Goal: Information Seeking & Learning: Learn about a topic

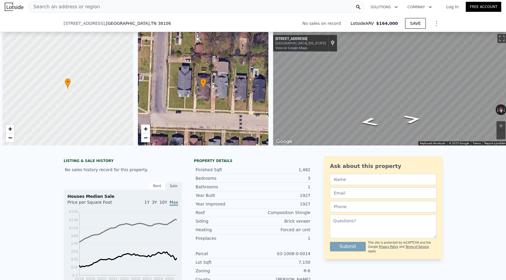
scroll to position [0, 2]
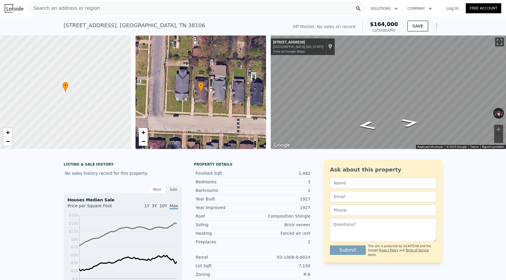
click at [157, 7] on div "Search an address or region" at bounding box center [196, 8] width 336 height 12
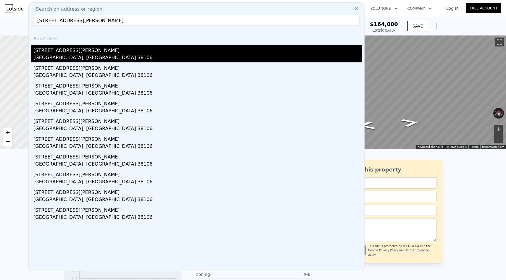
type input "[STREET_ADDRESS][PERSON_NAME]"
click at [83, 47] on div "[STREET_ADDRESS][PERSON_NAME]" at bounding box center [197, 49] width 328 height 9
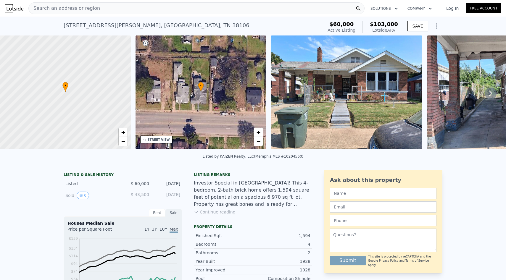
click at [115, 5] on div "Search an address or region" at bounding box center [196, 8] width 336 height 12
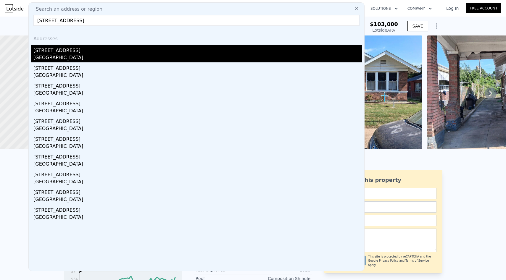
type input "[STREET_ADDRESS]"
click at [80, 57] on div "[GEOGRAPHIC_DATA]" at bounding box center [197, 58] width 328 height 8
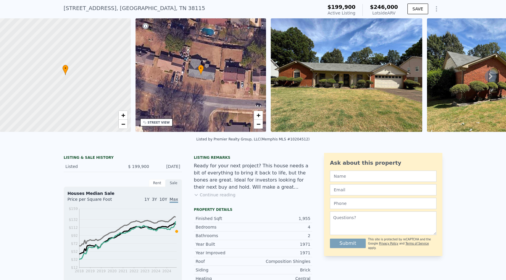
scroll to position [28, 0]
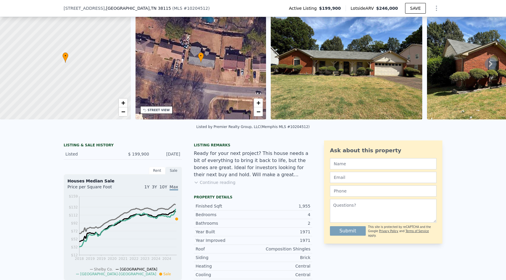
click at [218, 184] on button "Continue reading" at bounding box center [215, 183] width 42 height 6
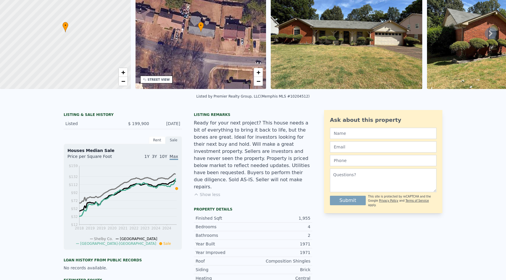
scroll to position [0, 0]
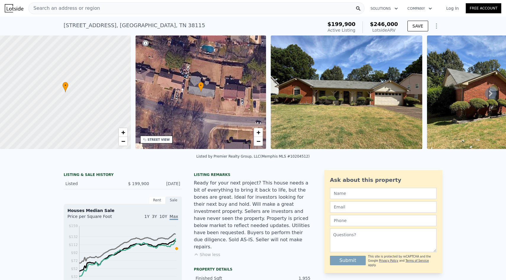
click at [117, 11] on div "Search an address or region" at bounding box center [196, 8] width 336 height 12
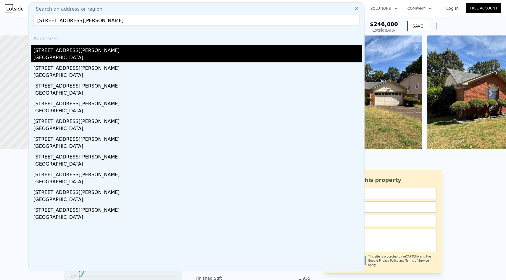
type input "[STREET_ADDRESS][PERSON_NAME]"
click at [77, 53] on div "[STREET_ADDRESS][PERSON_NAME]" at bounding box center [197, 49] width 328 height 9
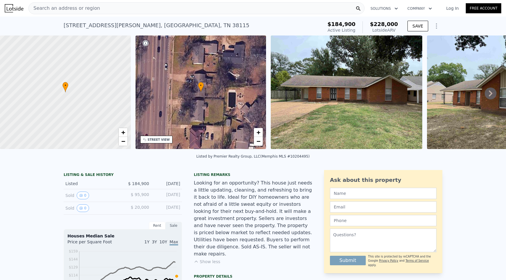
click at [119, 5] on div "Search an address or region" at bounding box center [196, 8] width 336 height 12
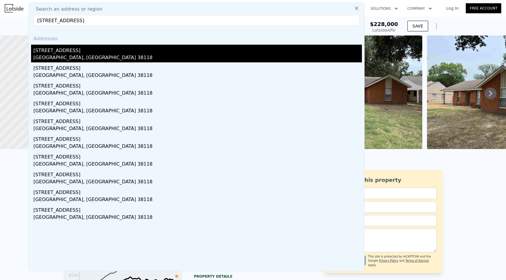
type input "[STREET_ADDRESS]"
click at [90, 50] on div "[STREET_ADDRESS]" at bounding box center [197, 49] width 328 height 9
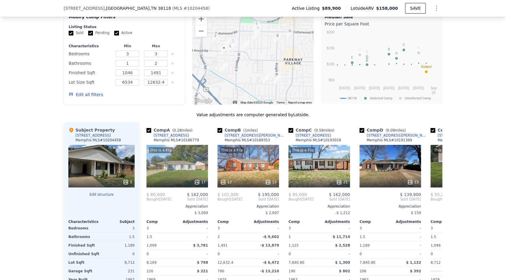
scroll to position [581, 0]
